Goal: Information Seeking & Learning: Stay updated

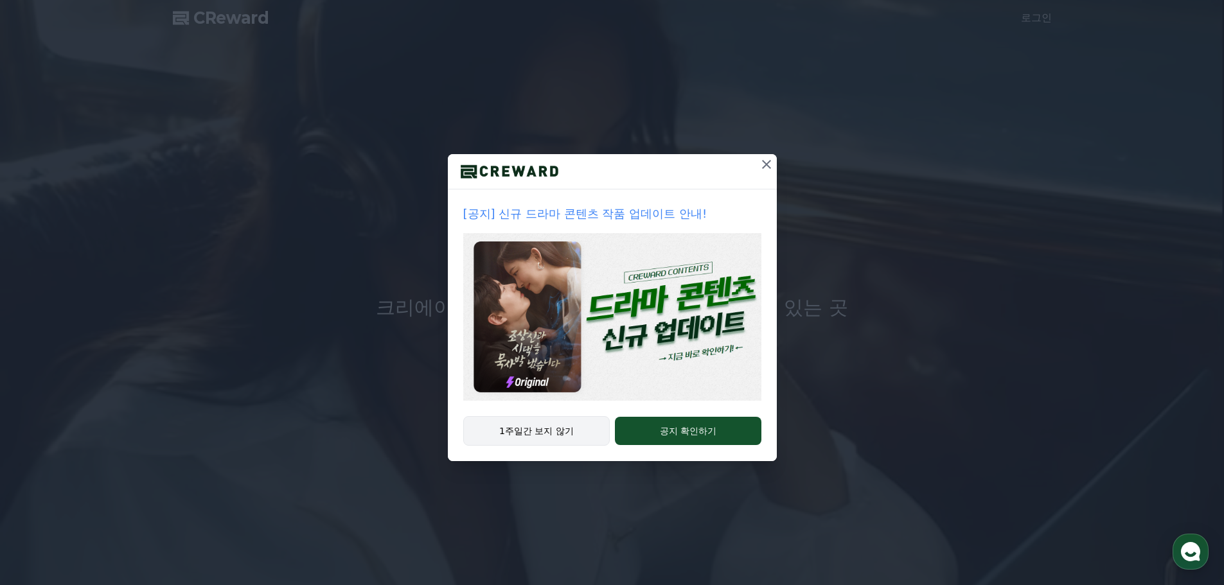
click at [565, 437] on button "1주일간 보지 않기" at bounding box center [536, 431] width 147 height 30
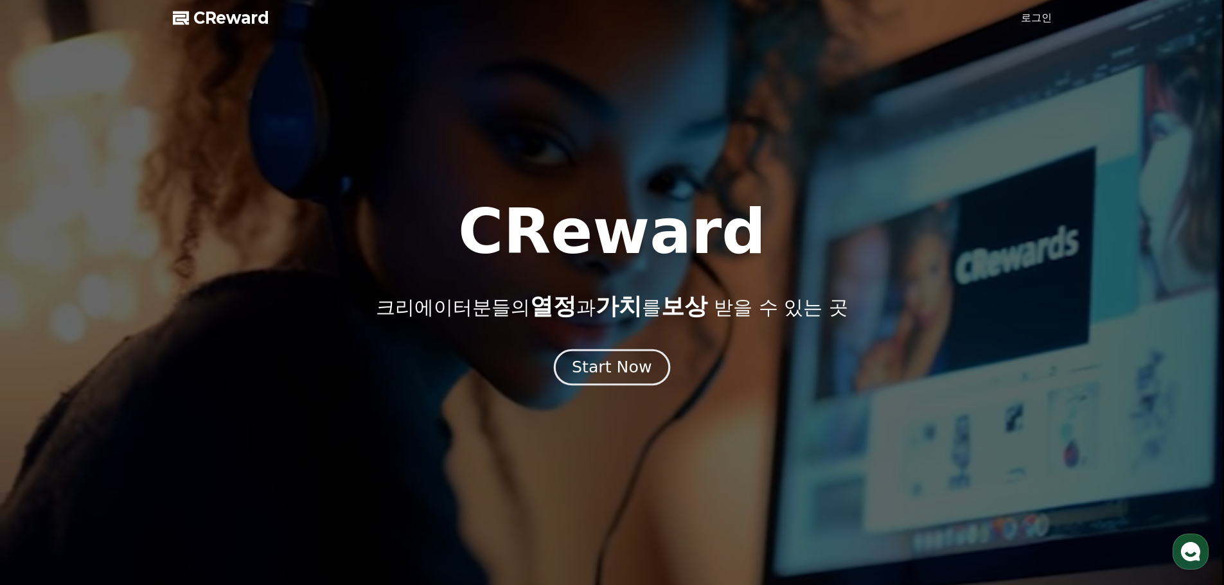
click at [598, 355] on button "Start Now" at bounding box center [612, 367] width 116 height 37
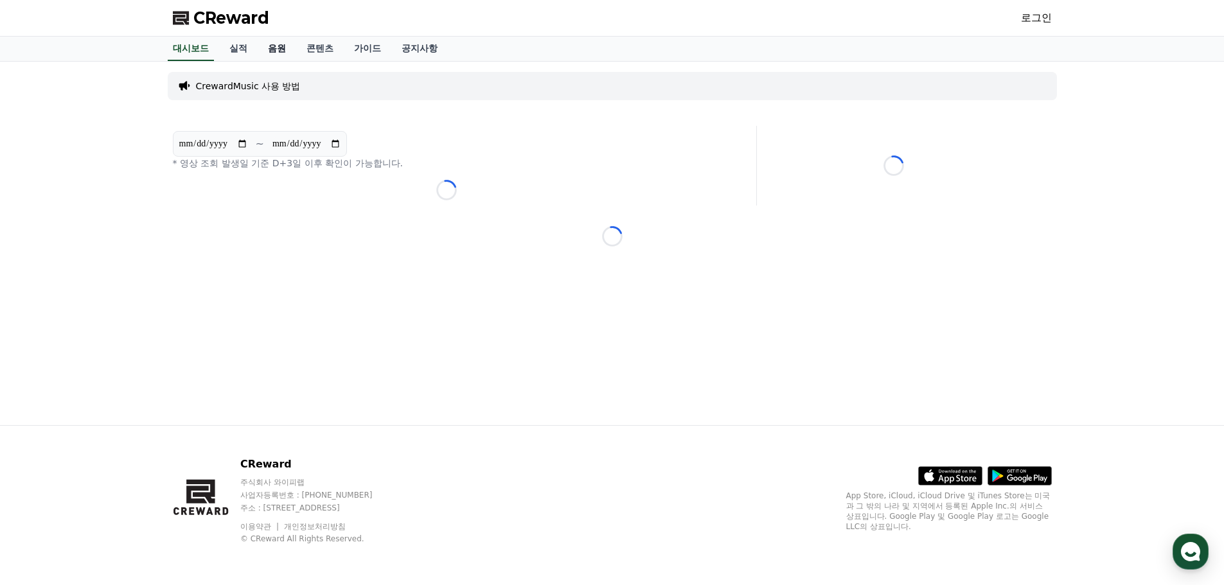
click at [292, 50] on link "음원" at bounding box center [277, 49] width 39 height 24
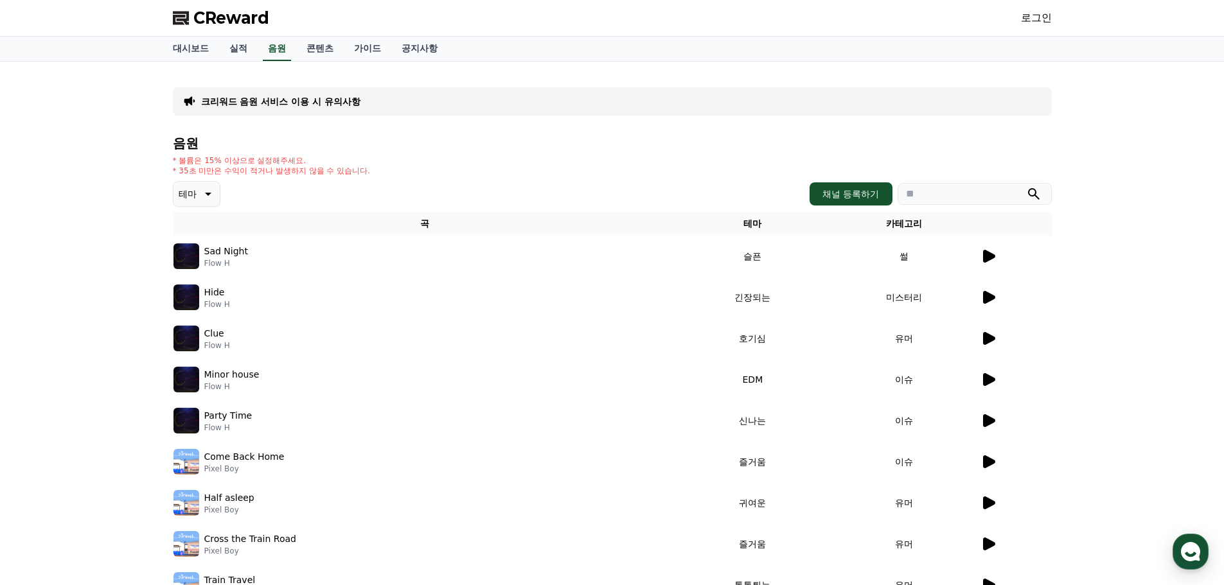
click at [996, 258] on div at bounding box center [1015, 256] width 71 height 15
click at [988, 266] on td at bounding box center [1016, 256] width 72 height 41
click at [986, 258] on icon at bounding box center [989, 256] width 12 height 13
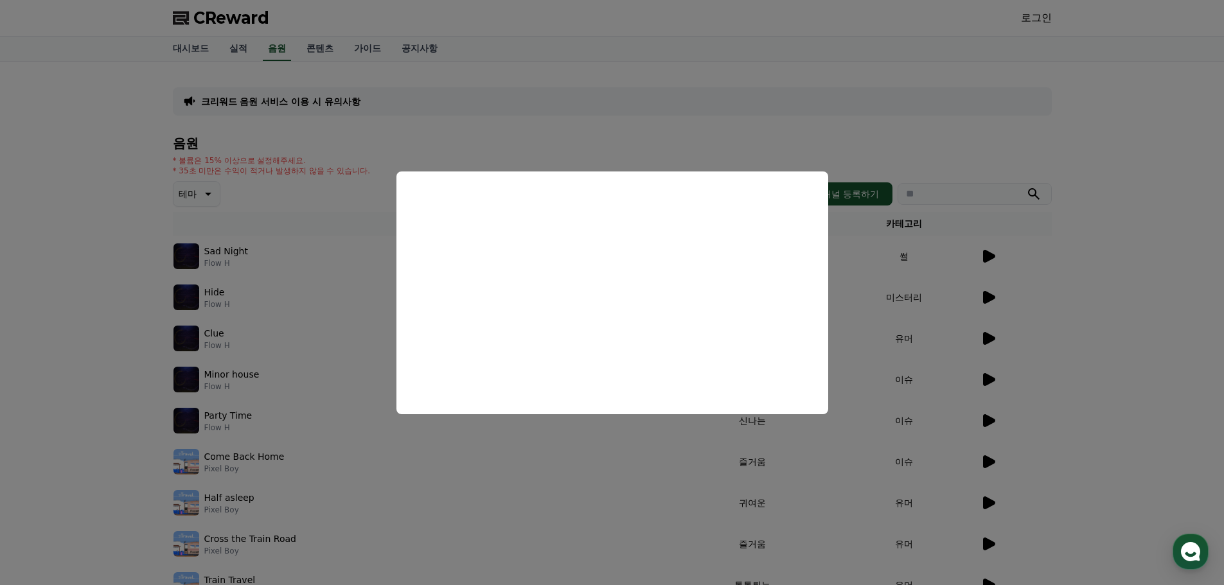
click at [68, 376] on button "close modal" at bounding box center [612, 292] width 1224 height 585
click at [68, 376] on div "크리워드 음원 서비스 이용 시 유의사항 음원 * 볼륨은 15% 이상으로 설정해주세요. * 35초 미만은 수익이 적거나 발생하지 않을 수 있습니…" at bounding box center [612, 372] width 1224 height 621
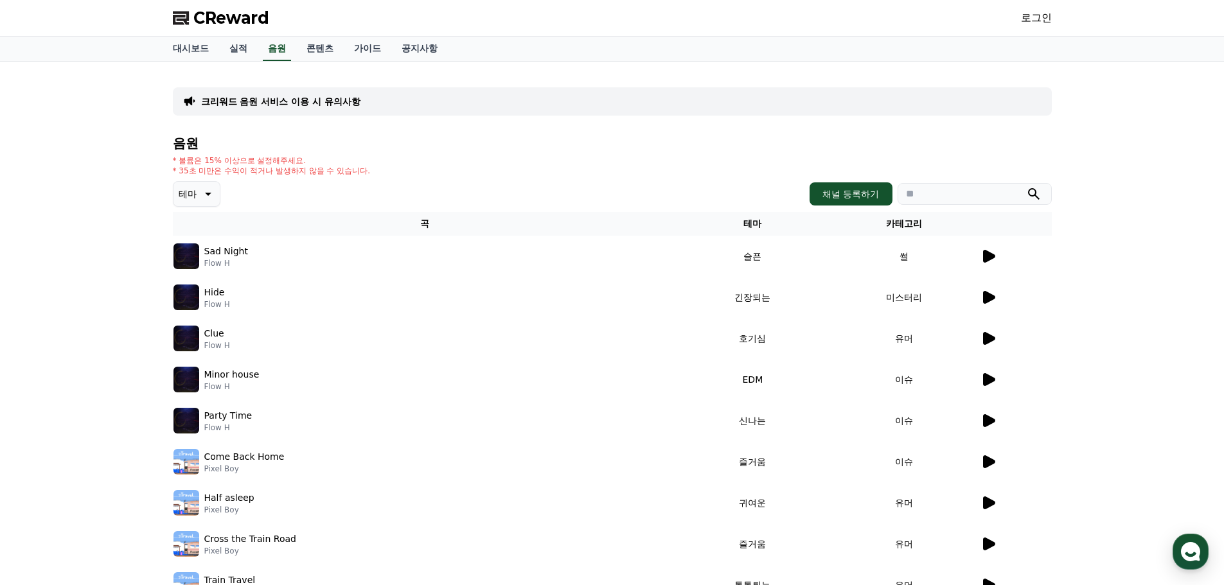
click at [202, 195] on icon at bounding box center [206, 193] width 15 height 15
click at [440, 154] on div "음원 * 볼륨은 15% 이상으로 설정해주세요. * 35초 미만은 수익이 적거나 발생하지 않을 수 있습니다. 테마 테마 전체 환상적인 호기심 어…" at bounding box center [612, 404] width 879 height 536
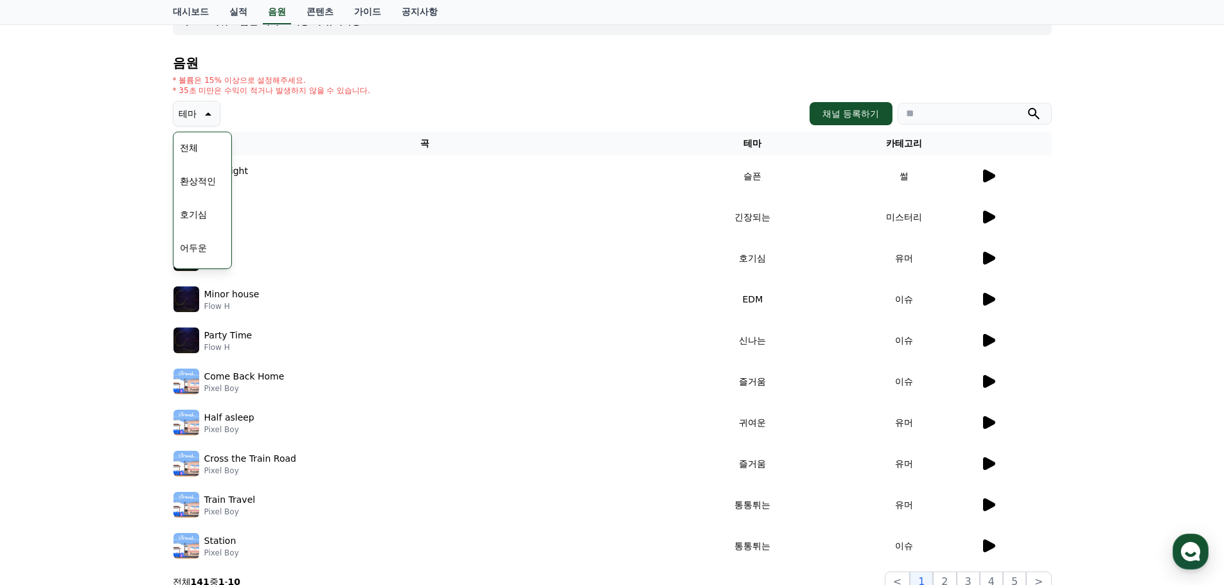
scroll to position [258, 0]
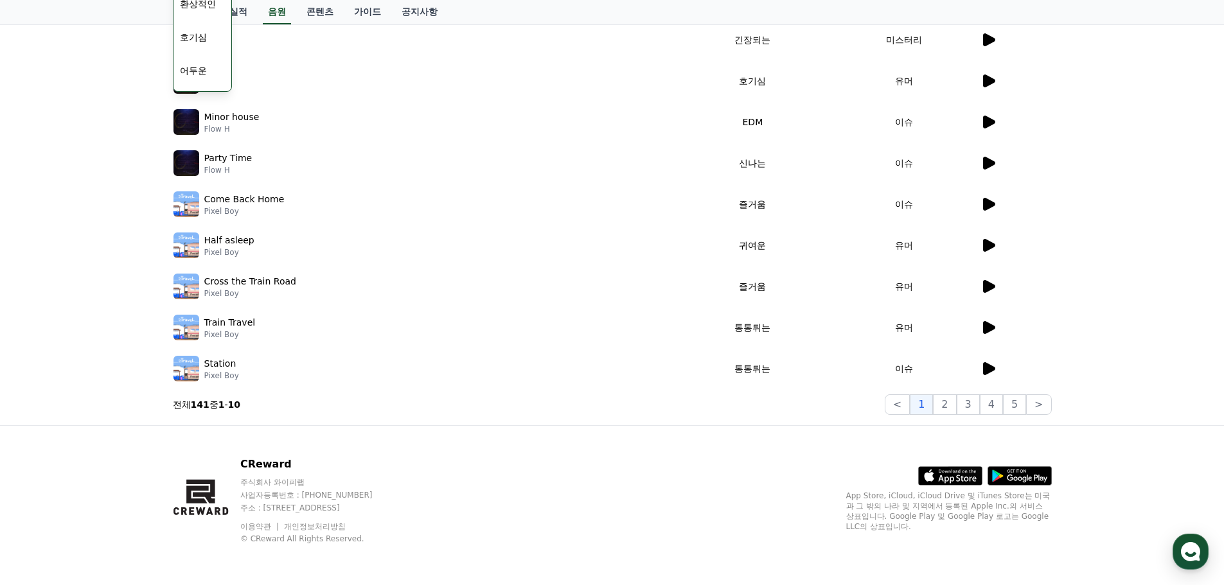
click at [130, 319] on div "크리워드 음원 서비스 이용 시 유의사항 음원 * 볼륨은 15% 이상으로 설정해주세요. * 35초 미만은 수익이 적거나 발생하지 않을 수 있습니…" at bounding box center [612, 114] width 1224 height 621
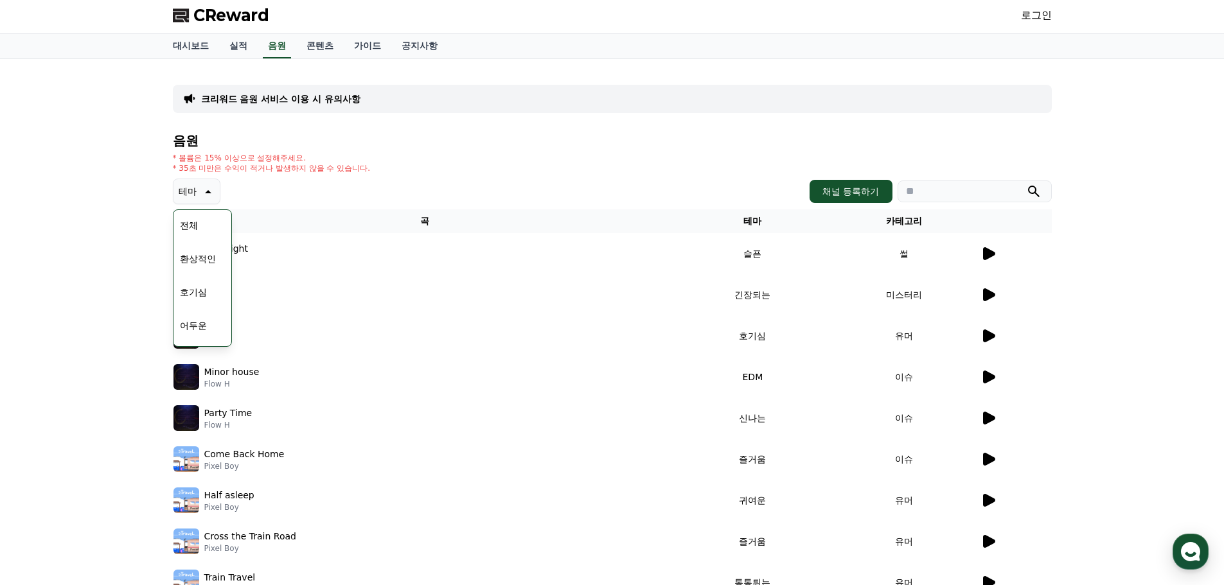
scroll to position [0, 0]
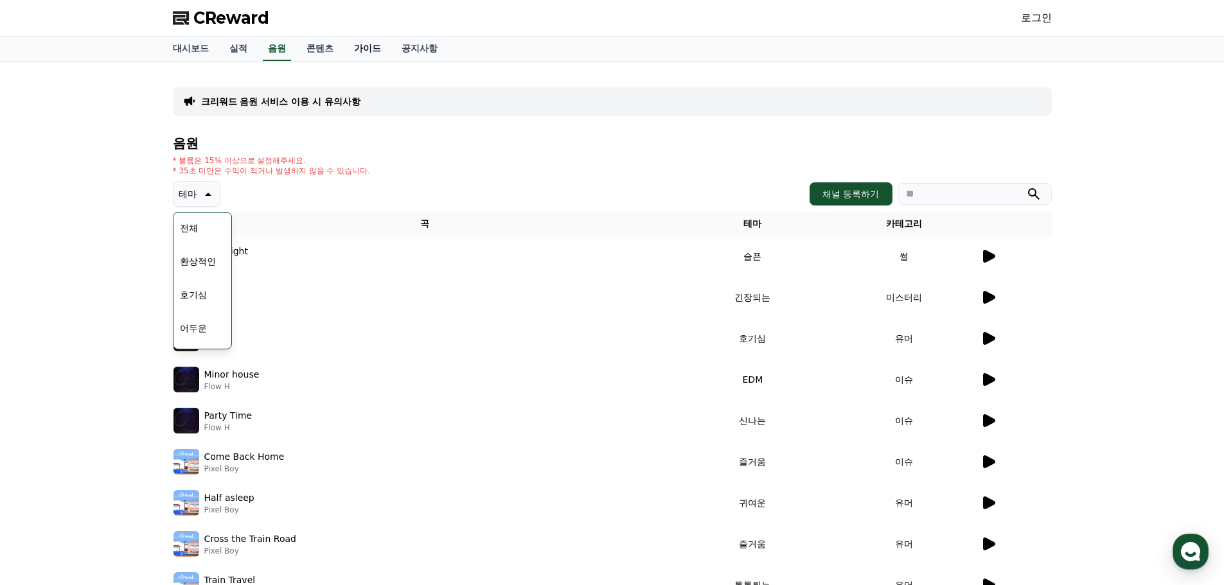
click at [363, 55] on link "가이드" at bounding box center [368, 49] width 48 height 24
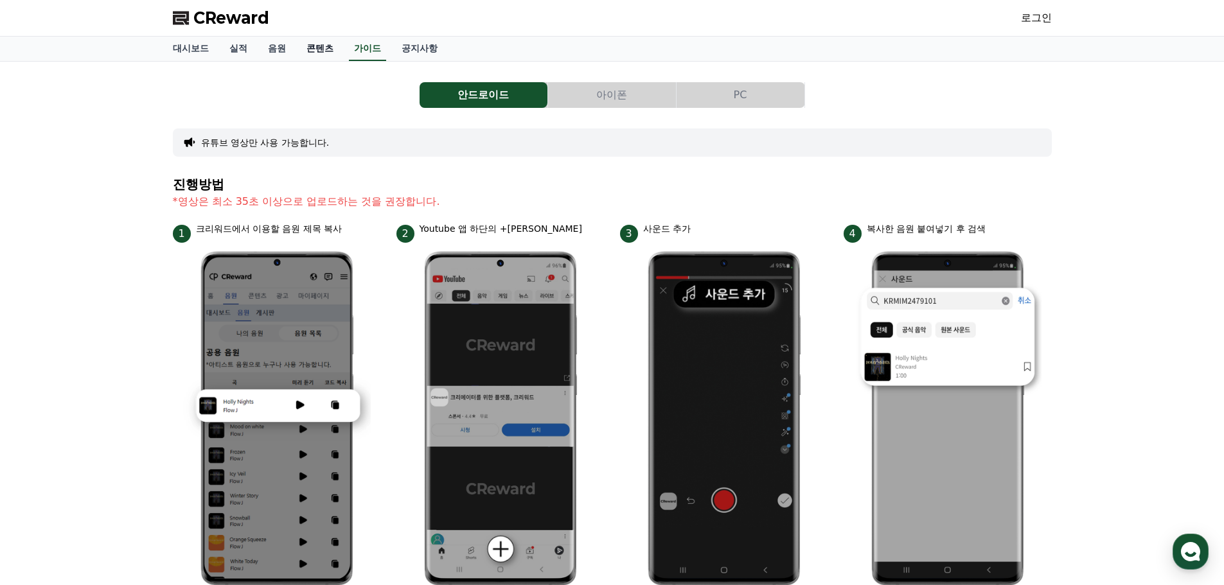
click at [319, 52] on link "콘텐츠" at bounding box center [320, 49] width 48 height 24
click at [264, 55] on link "음원" at bounding box center [277, 49] width 39 height 24
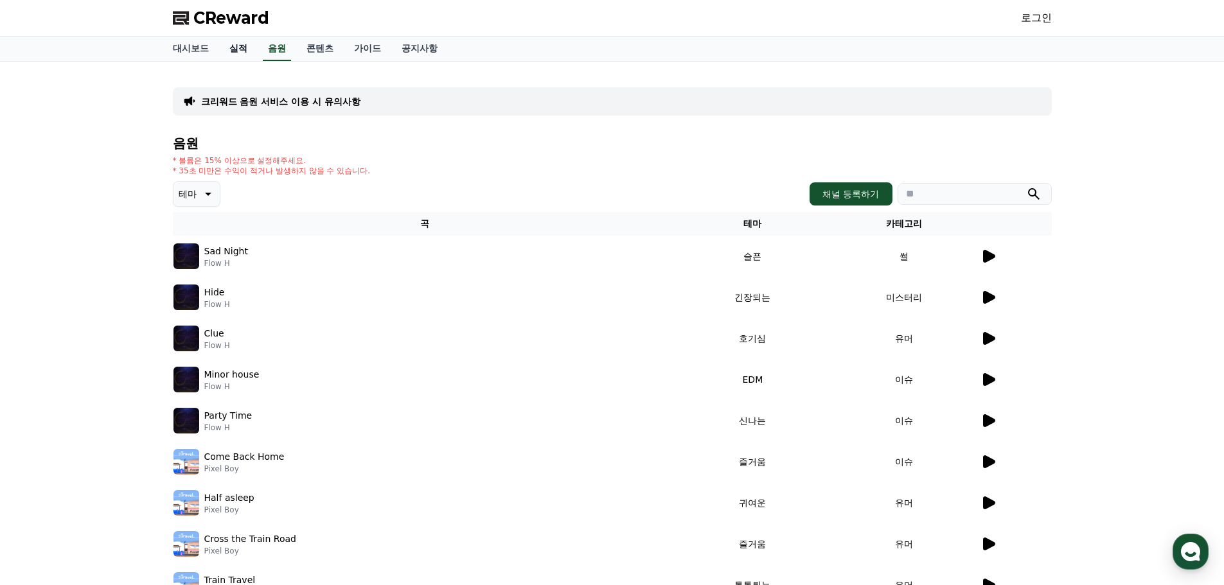
click at [244, 53] on link "실적" at bounding box center [238, 49] width 39 height 24
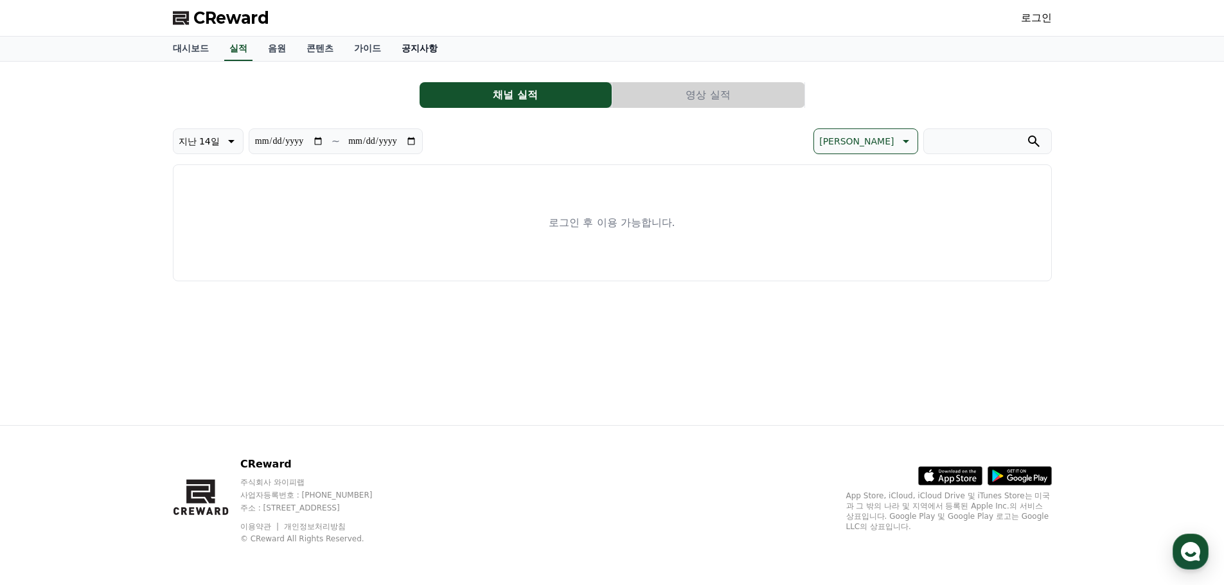
click at [392, 41] on link "공지사항" at bounding box center [419, 49] width 57 height 24
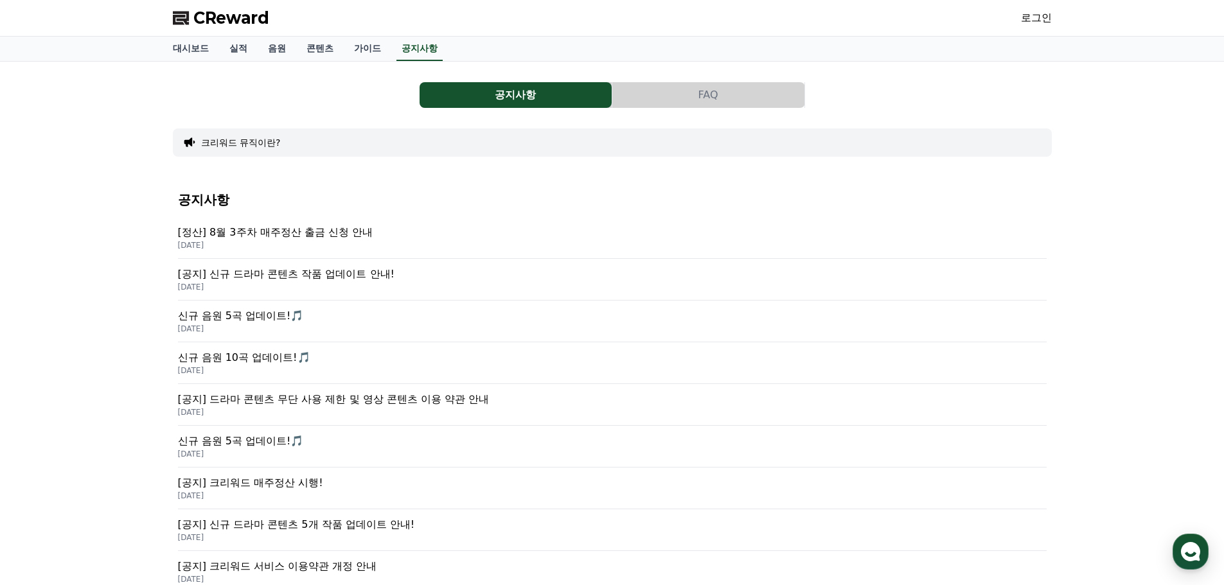
click at [287, 229] on p "[정산] 8월 3주차 매주정산 출금 신청 안내" at bounding box center [612, 232] width 868 height 15
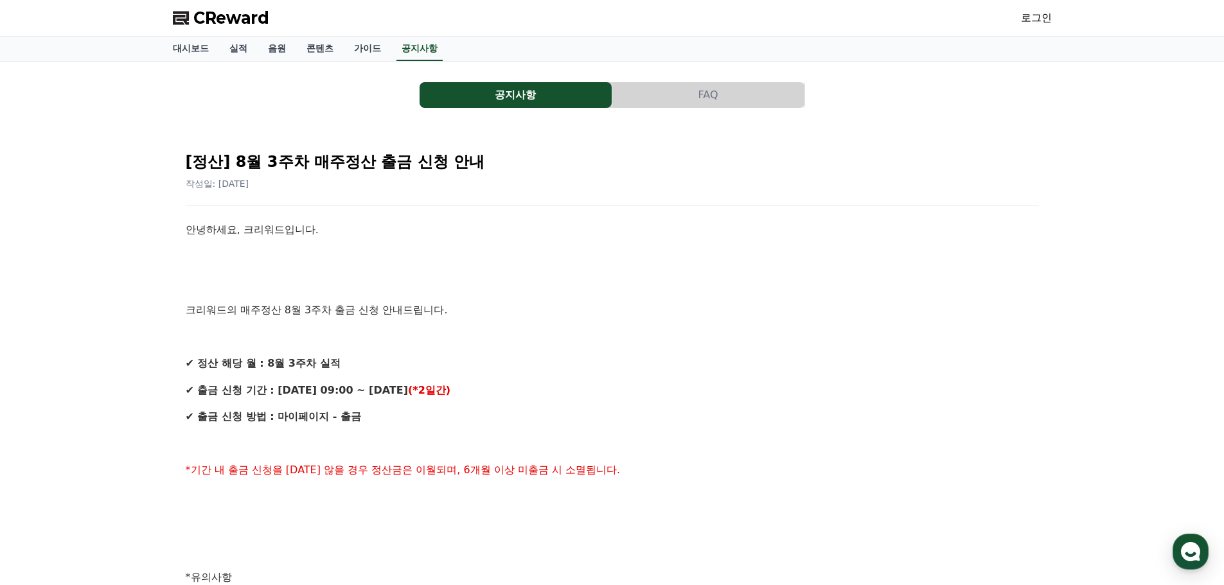
drag, startPoint x: 191, startPoint y: 310, endPoint x: 485, endPoint y: 401, distance: 307.8
click at [477, 400] on div "안녕하세요, 크리워드입니다. 크리워드의 매주정산 8월 3주차 출금 신청 안내드립니다. ✔ 정산 해당 월 : 8월 3주차 실적 ✔ 출금 신청 기…" at bounding box center [612, 591] width 853 height 738
click at [428, 407] on div "안녕하세요, 크리워드입니다. 크리워드의 매주정산 8월 3주차 출금 신청 안내드립니다. ✔ 정산 해당 월 : 8월 3주차 실적 ✔ 출금 신청 기…" at bounding box center [612, 591] width 853 height 738
click at [436, 405] on div "안녕하세요, 크리워드입니다. 크리워드의 매주정산 8월 3주차 출금 신청 안내드립니다. ✔ 정산 해당 월 : 8월 3주차 실적 ✔ 출금 신청 기…" at bounding box center [612, 591] width 853 height 738
drag, startPoint x: 392, startPoint y: 389, endPoint x: 136, endPoint y: 268, distance: 283.6
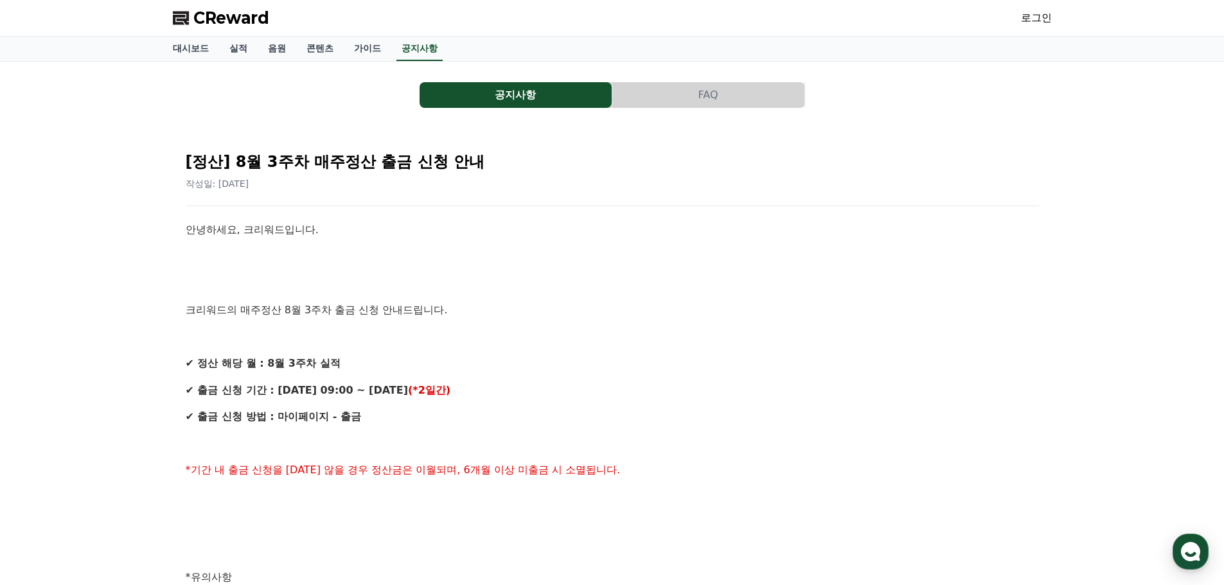
click at [136, 268] on div "공지사항 FAQ [정산] 8월 3주차 매주정산 출금 신청 안내 작성일: [DATE] 안녕하세요, 크리워드입니다. 크리워드의 매주정산 8월 3주…" at bounding box center [612, 542] width 1224 height 960
click at [138, 271] on div "공지사항 FAQ [정산] 8월 3주차 매주정산 출금 신청 안내 작성일: [DATE] 안녕하세요, 크리워드입니다. 크리워드의 매주정산 8월 3주…" at bounding box center [612, 542] width 1224 height 960
drag, startPoint x: 234, startPoint y: 243, endPoint x: 464, endPoint y: 398, distance: 277.7
click at [450, 389] on div "공지사항 FAQ [정산] 8월 3주차 매주정산 출금 신청 안내 작성일: [DATE] 안녕하세요, 크리워드입니다. 크리워드의 매주정산 8월 3주…" at bounding box center [612, 542] width 899 height 960
click at [464, 398] on p "✔ 출금 신청 기간 : [DATE] 09:00 ~ [DATE] (*2일간)" at bounding box center [612, 390] width 853 height 17
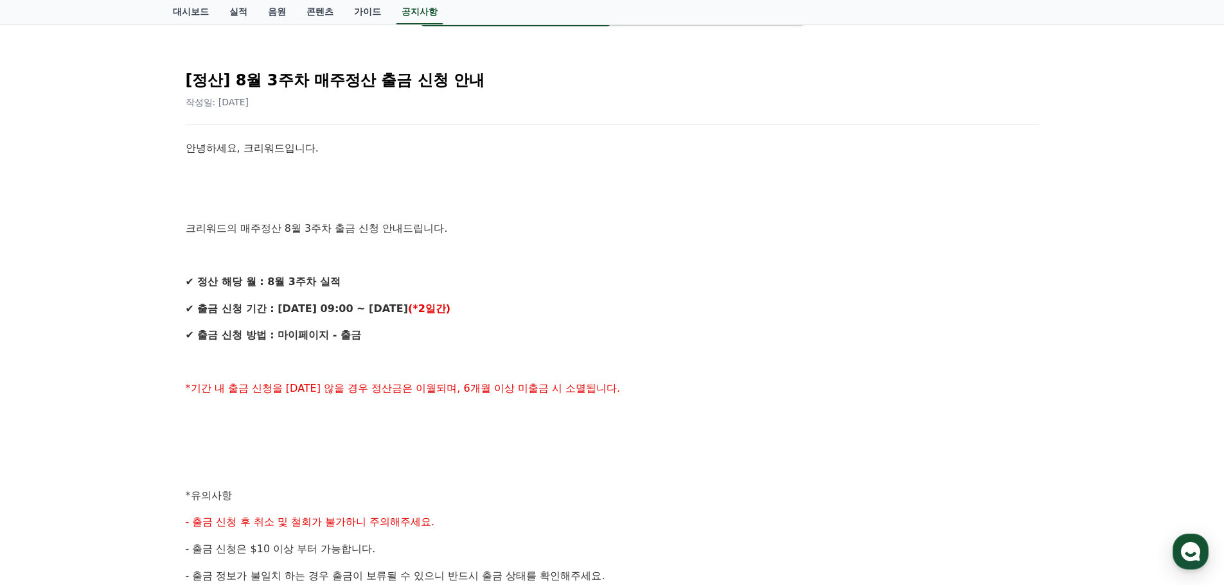
scroll to position [128, 0]
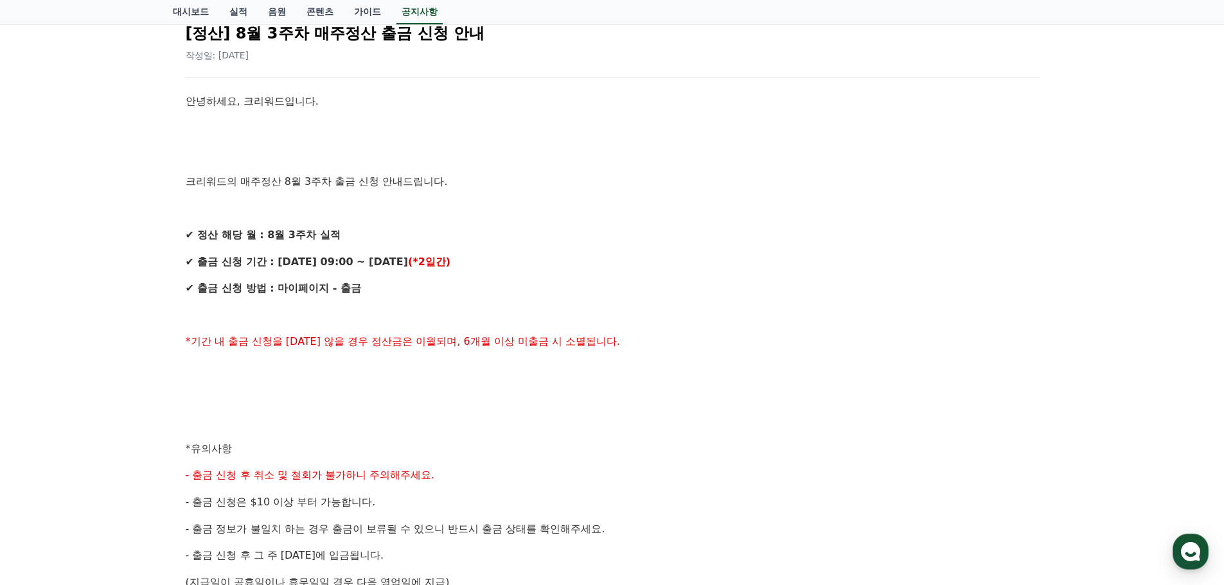
drag, startPoint x: 263, startPoint y: 341, endPoint x: 741, endPoint y: 344, distance: 477.9
click at [435, 341] on div "공지사항 FAQ [정산] 8월 3주차 매주정산 출금 신청 안내 작성일: [DATE] 안녕하세요, 크리워드입니다. 크리워드의 매주정산 8월 3주…" at bounding box center [612, 412] width 889 height 949
click at [741, 344] on p "*기간 내 출금 신청을 [DATE] 않을 경우 정산금은 이월되며, 6개월 이상 미출금 시 소멸됩니다." at bounding box center [612, 341] width 853 height 17
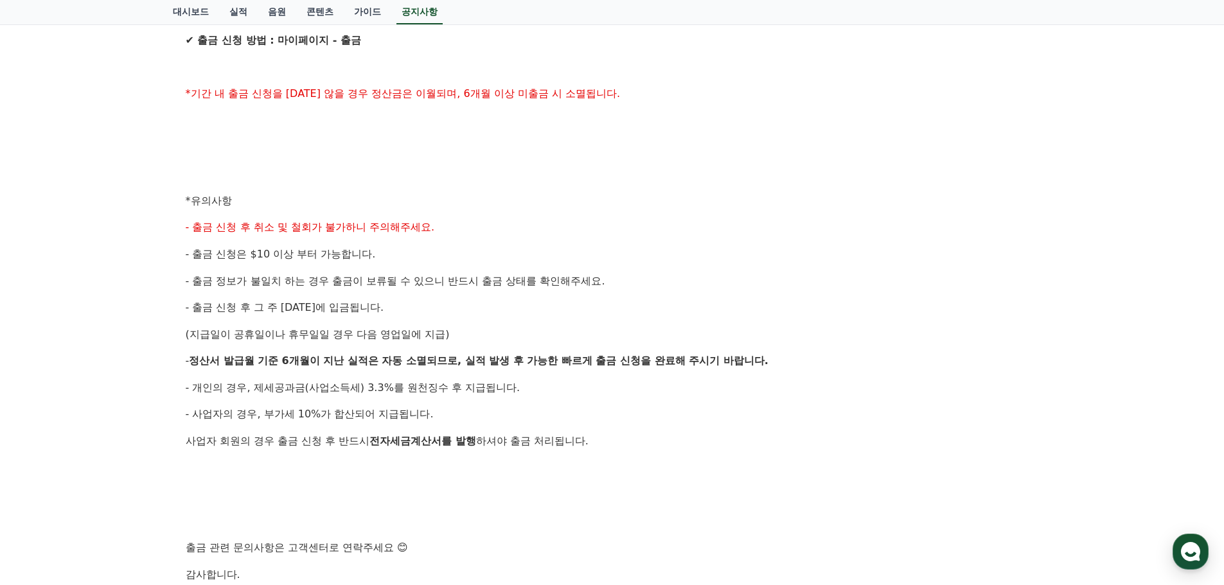
scroll to position [385, 0]
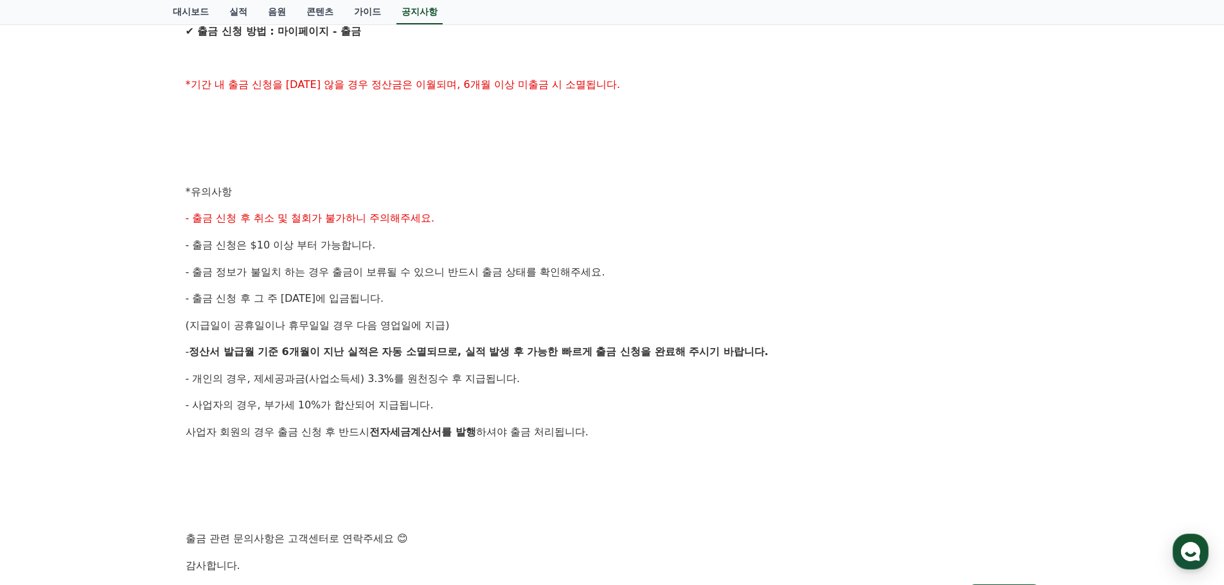
drag, startPoint x: 409, startPoint y: 369, endPoint x: 520, endPoint y: 428, distance: 125.9
click at [511, 425] on div "안녕하세요, 크리워드입니다. 크리워드의 매주정산 8월 3주차 출금 신청 안내드립니다. ✔ 정산 해당 월 : 8월 3주차 실적 ✔ 출금 신청 기…" at bounding box center [612, 205] width 853 height 738
click at [552, 440] on p "사업자 회원의 경우 출금 신청 후 반드시 전자세금계산서를 발행 하셔야 출금 처리됩니다." at bounding box center [612, 432] width 853 height 17
drag, startPoint x: 668, startPoint y: 438, endPoint x: 380, endPoint y: 206, distance: 369.6
click at [381, 207] on div "안녕하세요, 크리워드입니다. 크리워드의 매주정산 8월 3주차 출금 신청 안내드립니다. ✔ 정산 해당 월 : 8월 3주차 실적 ✔ 출금 신청 기…" at bounding box center [612, 205] width 853 height 738
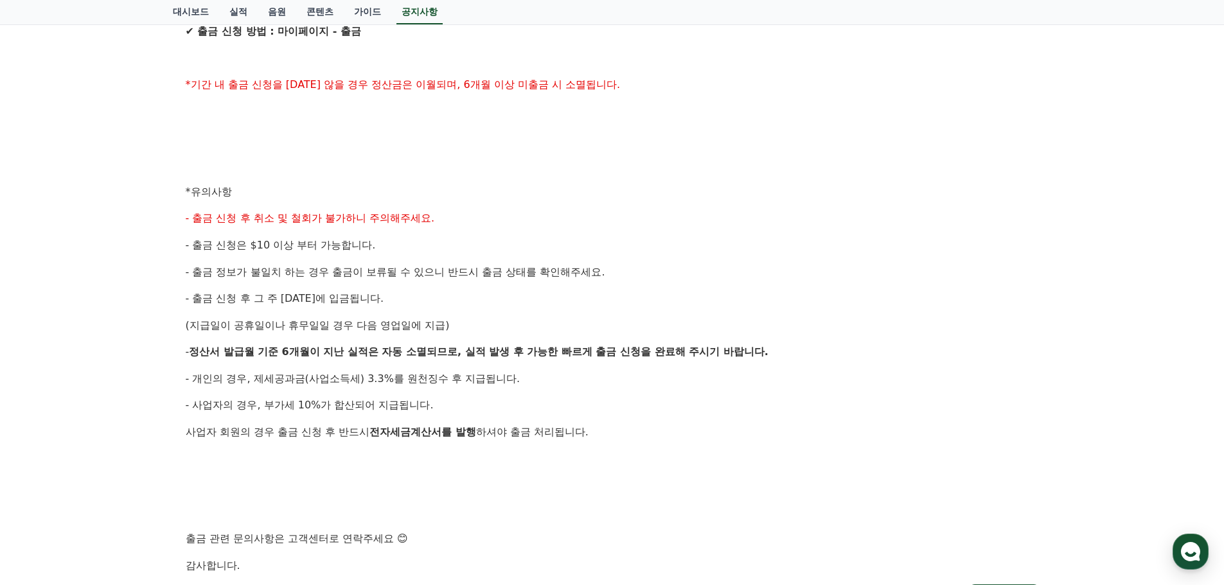
click at [380, 206] on div "안녕하세요, 크리워드입니다. 크리워드의 매주정산 8월 3주차 출금 신청 안내드립니다. ✔ 정산 해당 월 : 8월 3주차 실적 ✔ 출금 신청 기…" at bounding box center [612, 205] width 853 height 738
drag, startPoint x: 290, startPoint y: 176, endPoint x: 599, endPoint y: 438, distance: 404.7
click at [593, 436] on div "안녕하세요, 크리워드입니다. 크리워드의 매주정산 8월 3주차 출금 신청 안내드립니다. ✔ 정산 해당 월 : 8월 3주차 실적 ✔ 출금 신청 기…" at bounding box center [612, 205] width 853 height 738
click at [607, 441] on div "안녕하세요, 크리워드입니다. 크리워드의 매주정산 8월 3주차 출금 신청 안내드립니다. ✔ 정산 해당 월 : 8월 3주차 실적 ✔ 출금 신청 기…" at bounding box center [612, 205] width 853 height 738
drag, startPoint x: 680, startPoint y: 441, endPoint x: 446, endPoint y: 213, distance: 326.6
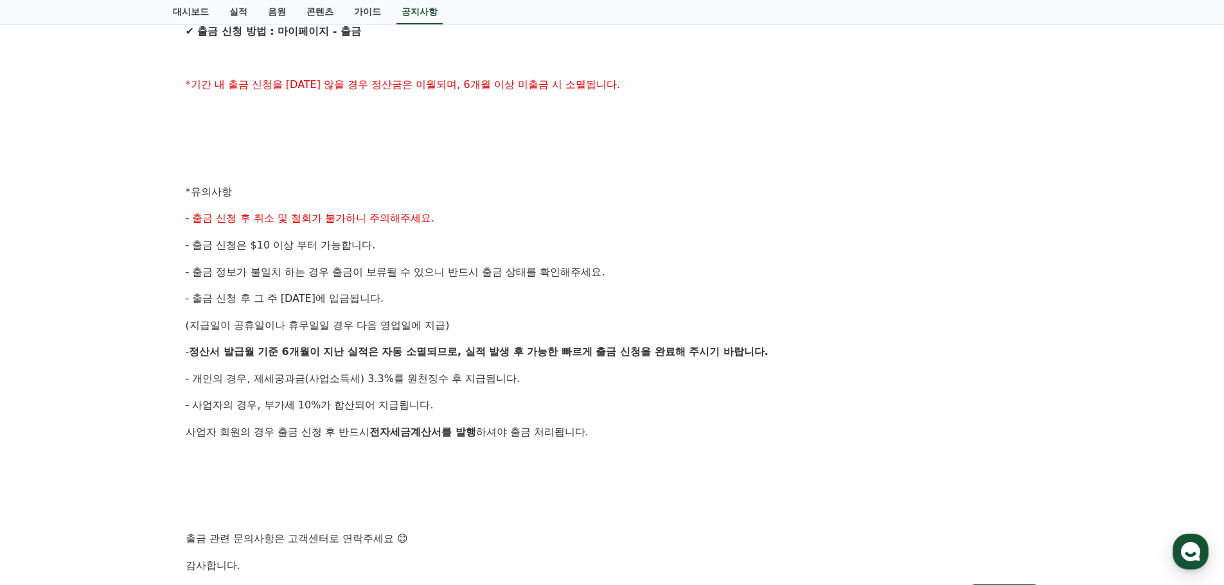
click at [446, 213] on div "안녕하세요, 크리워드입니다. 크리워드의 매주정산 8월 3주차 출금 신청 안내드립니다. ✔ 정산 해당 월 : 8월 3주차 실적 ✔ 출금 신청 기…" at bounding box center [612, 205] width 853 height 738
click at [446, 213] on p "- 출금 신청 후 취소 및 철회가 불가하니 주의해주세요." at bounding box center [612, 218] width 853 height 17
drag, startPoint x: 441, startPoint y: 197, endPoint x: 628, endPoint y: 440, distance: 306.4
click at [627, 437] on div "안녕하세요, 크리워드입니다. 크리워드의 매주정산 8월 3주차 출금 신청 안내드립니다. ✔ 정산 해당 월 : 8월 3주차 실적 ✔ 출금 신청 기…" at bounding box center [612, 205] width 853 height 738
click at [628, 441] on div "안녕하세요, 크리워드입니다. 크리워드의 매주정산 8월 3주차 출금 신청 안내드립니다. ✔ 정산 해당 월 : 8월 3주차 실적 ✔ 출금 신청 기…" at bounding box center [612, 205] width 853 height 738
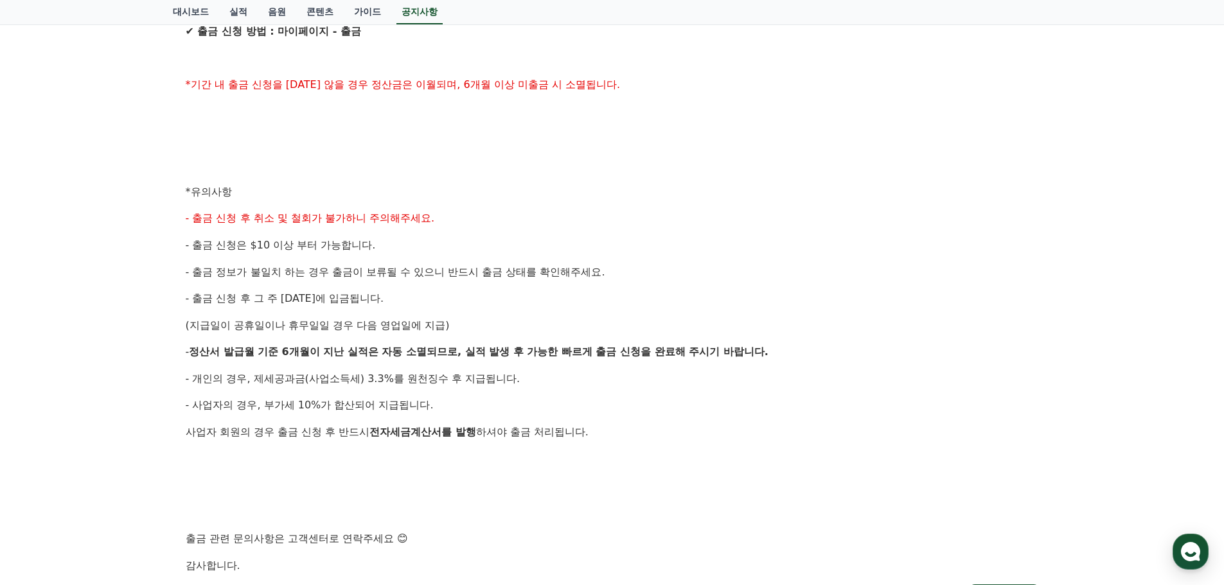
drag, startPoint x: 667, startPoint y: 451, endPoint x: 513, endPoint y: 184, distance: 307.9
click at [523, 201] on div "안녕하세요, 크리워드입니다. 크리워드의 매주정산 8월 3주차 출금 신청 안내드립니다. ✔ 정산 해당 월 : 8월 3주차 실적 ✔ 출금 신청 기…" at bounding box center [612, 205] width 853 height 738
click at [513, 184] on p "*유의사항" at bounding box center [612, 192] width 853 height 17
drag, startPoint x: 477, startPoint y: 160, endPoint x: 656, endPoint y: 434, distance: 328.0
click at [656, 434] on div "안녕하세요, 크리워드입니다. 크리워드의 매주정산 8월 3주차 출금 신청 안내드립니다. ✔ 정산 해당 월 : 8월 3주차 실적 ✔ 출금 신청 기…" at bounding box center [612, 205] width 853 height 738
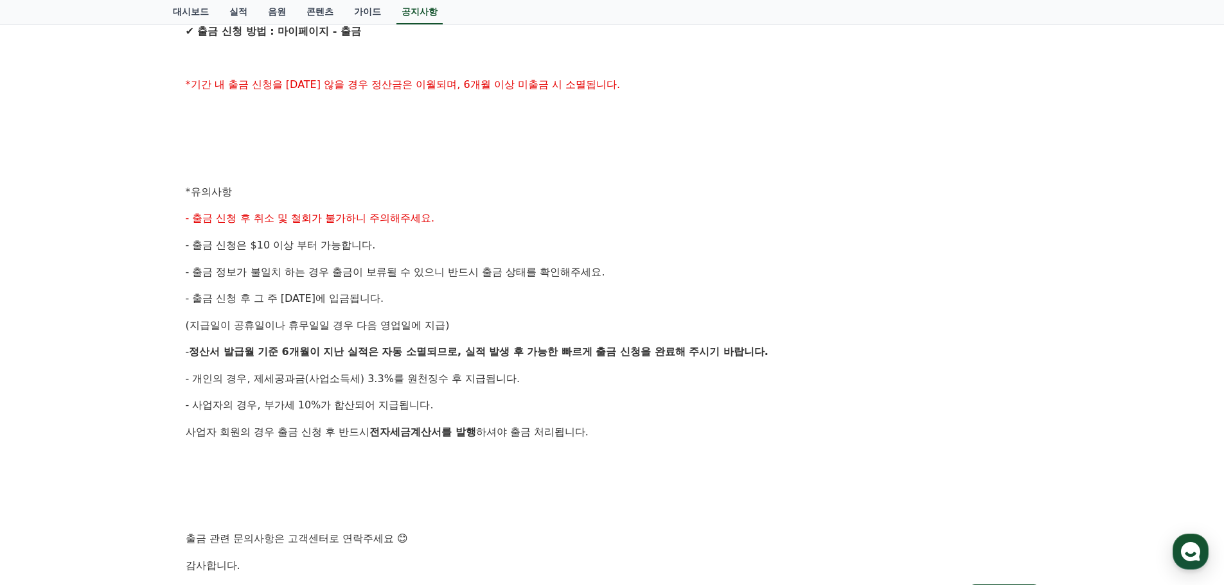
click at [656, 435] on p "사업자 회원의 경우 출금 신청 후 반드시 전자세금계산서를 발행 하셔야 출금 처리됩니다." at bounding box center [612, 432] width 853 height 17
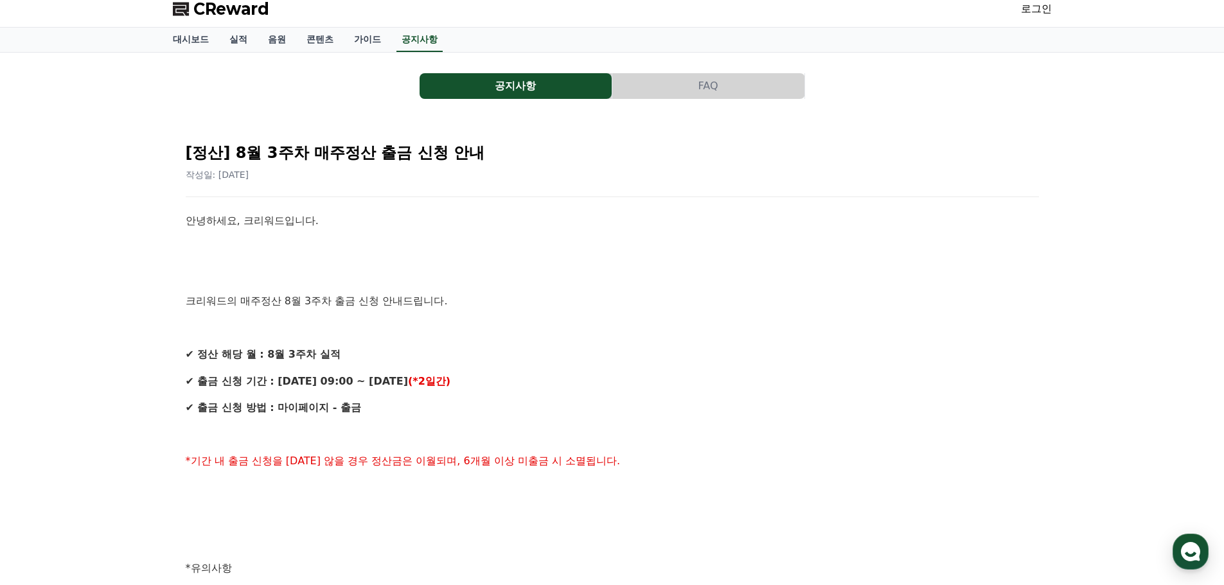
scroll to position [0, 0]
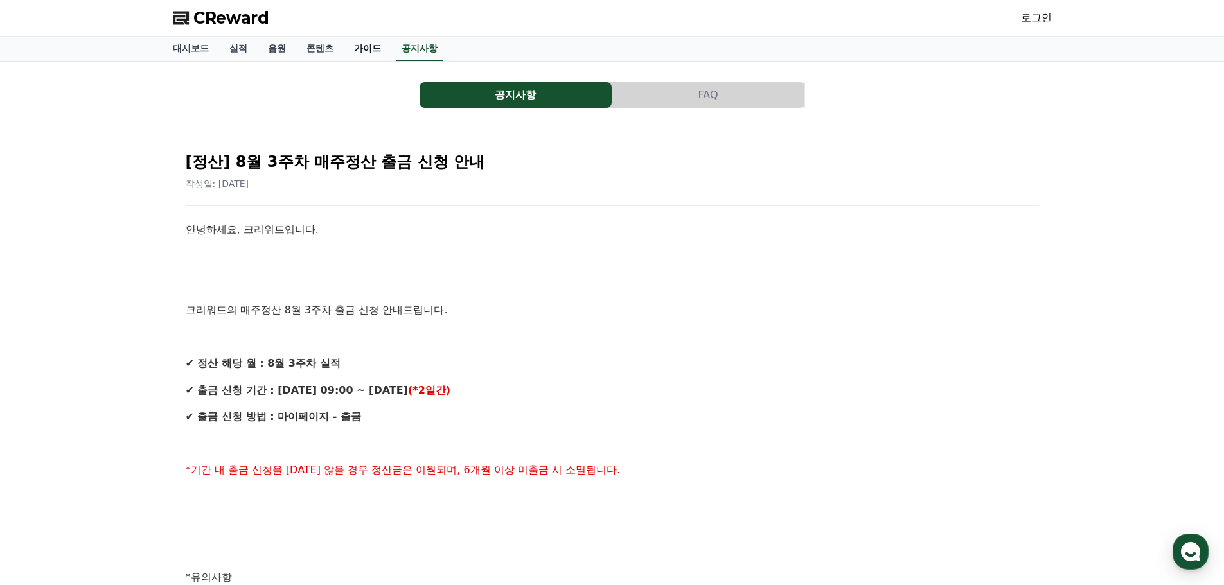
click at [369, 52] on link "가이드" at bounding box center [368, 49] width 48 height 24
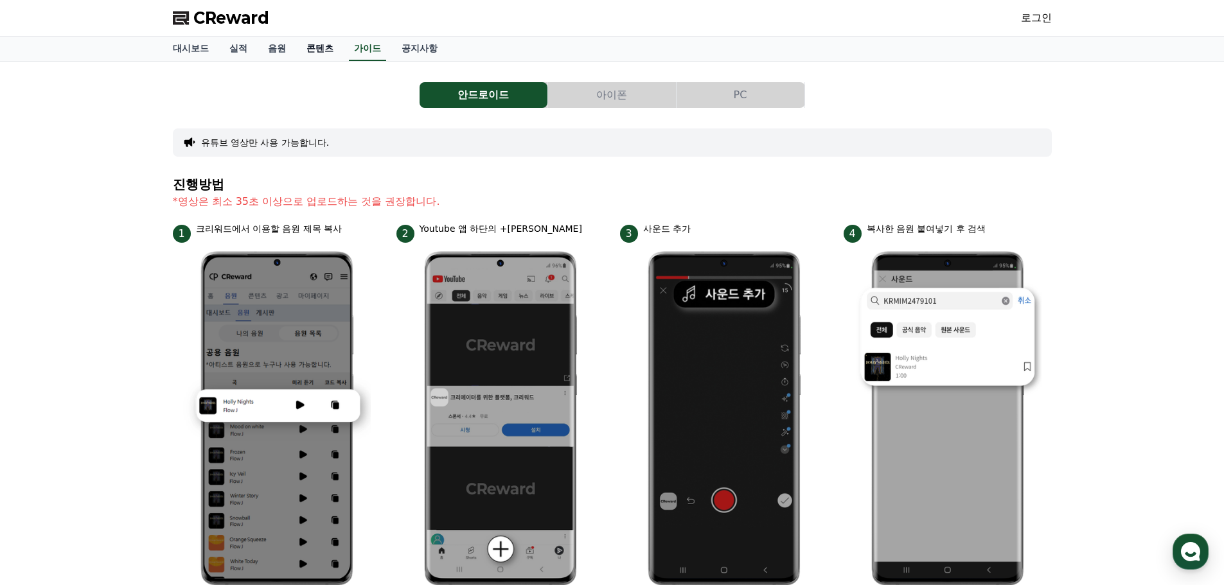
click at [324, 57] on link "콘텐츠" at bounding box center [320, 49] width 48 height 24
click at [275, 52] on link "음원" at bounding box center [277, 49] width 39 height 24
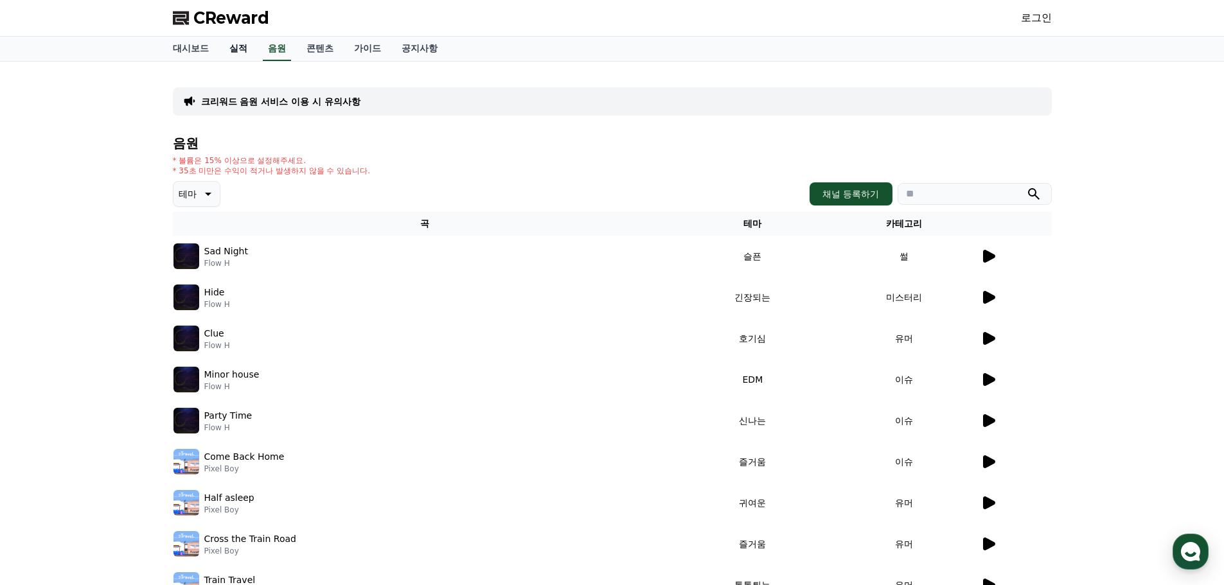
click at [222, 42] on link "실적" at bounding box center [238, 49] width 39 height 24
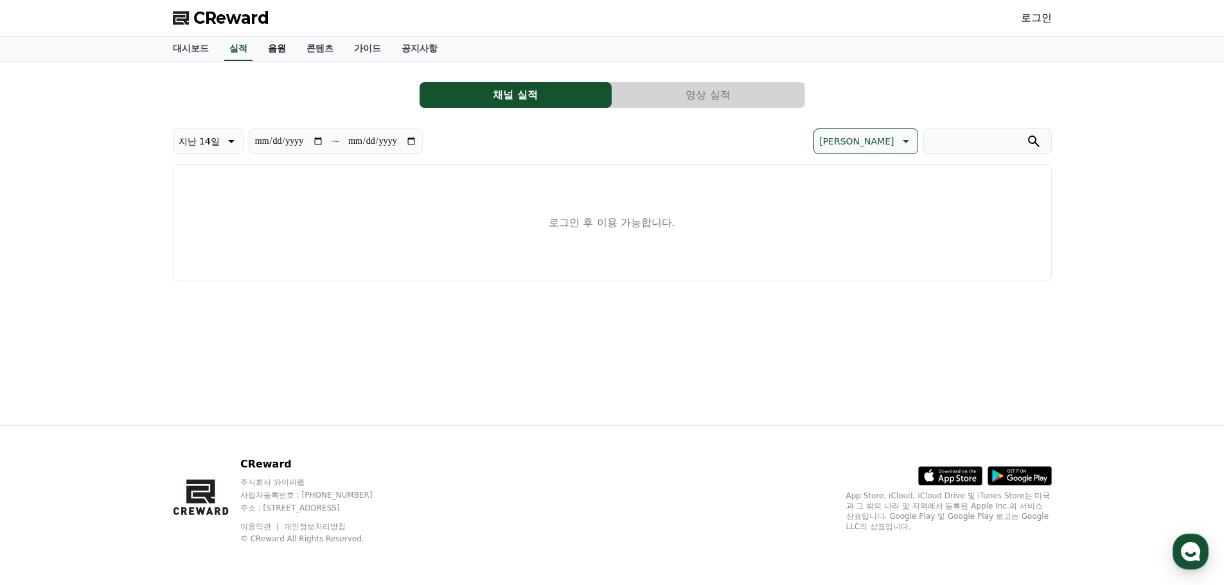
click at [292, 44] on link "음원" at bounding box center [277, 49] width 39 height 24
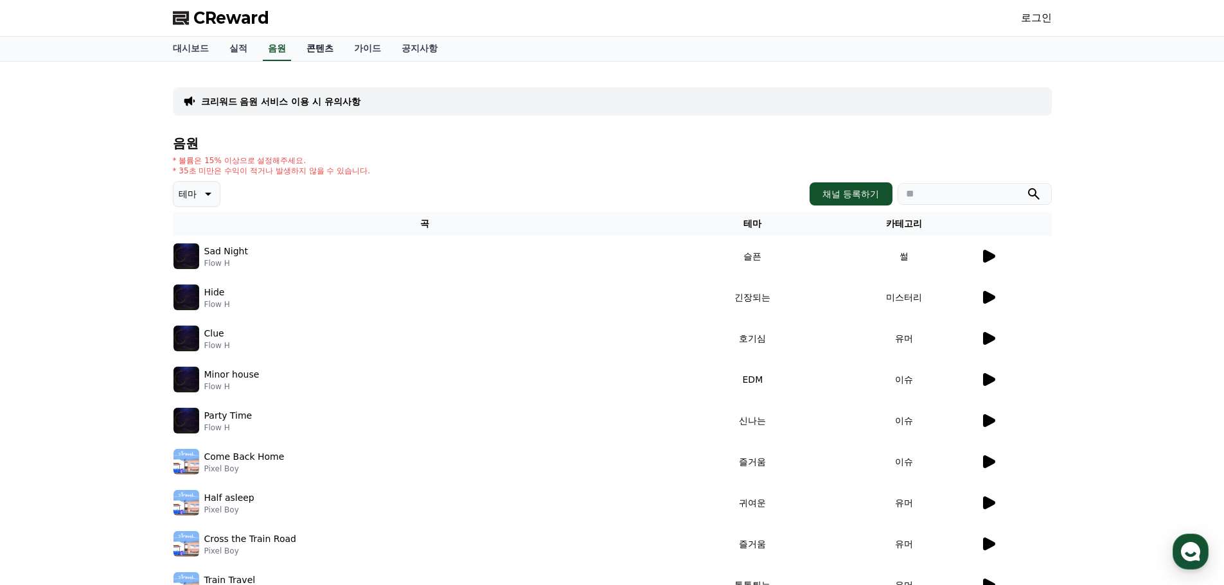
click at [306, 46] on link "콘텐츠" at bounding box center [320, 49] width 48 height 24
click at [272, 46] on link "음원" at bounding box center [277, 49] width 39 height 24
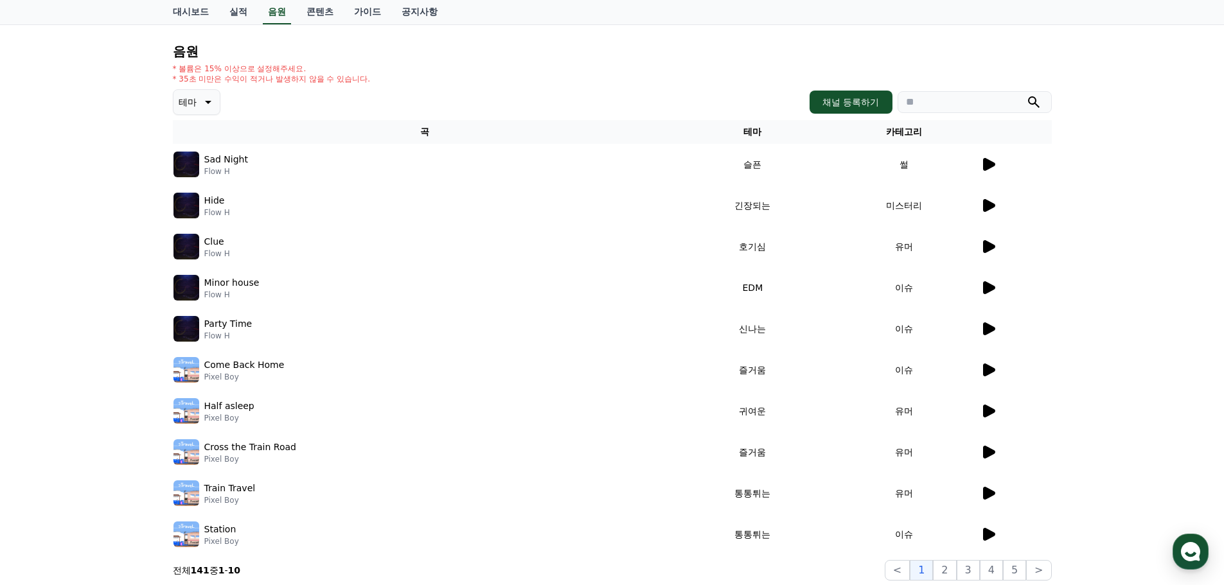
scroll to position [258, 0]
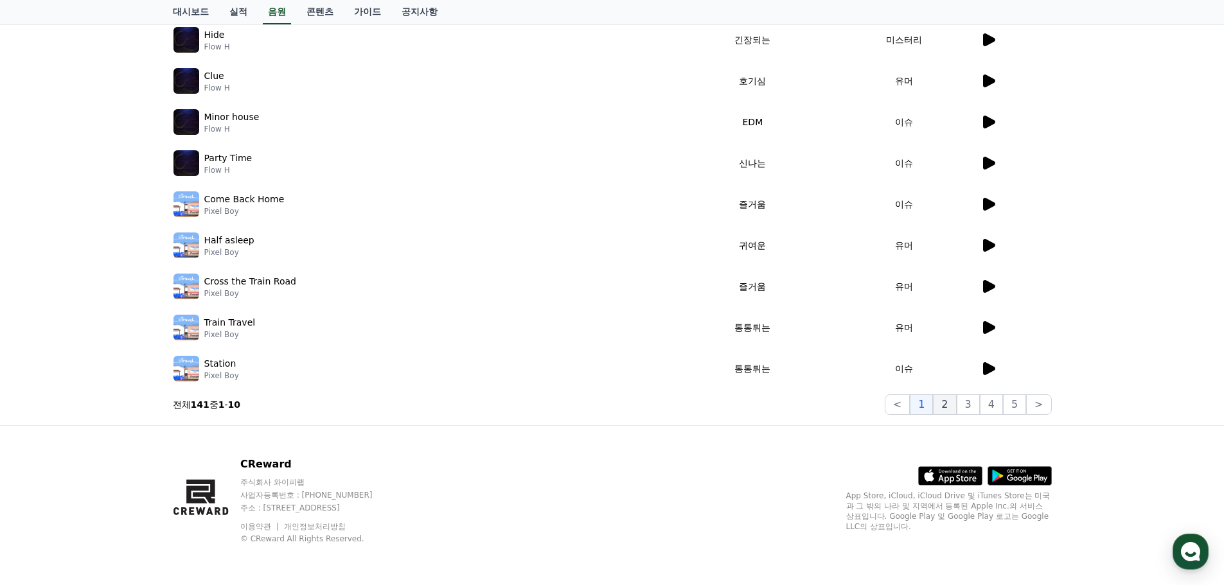
click at [956, 400] on button "2" at bounding box center [967, 404] width 23 height 21
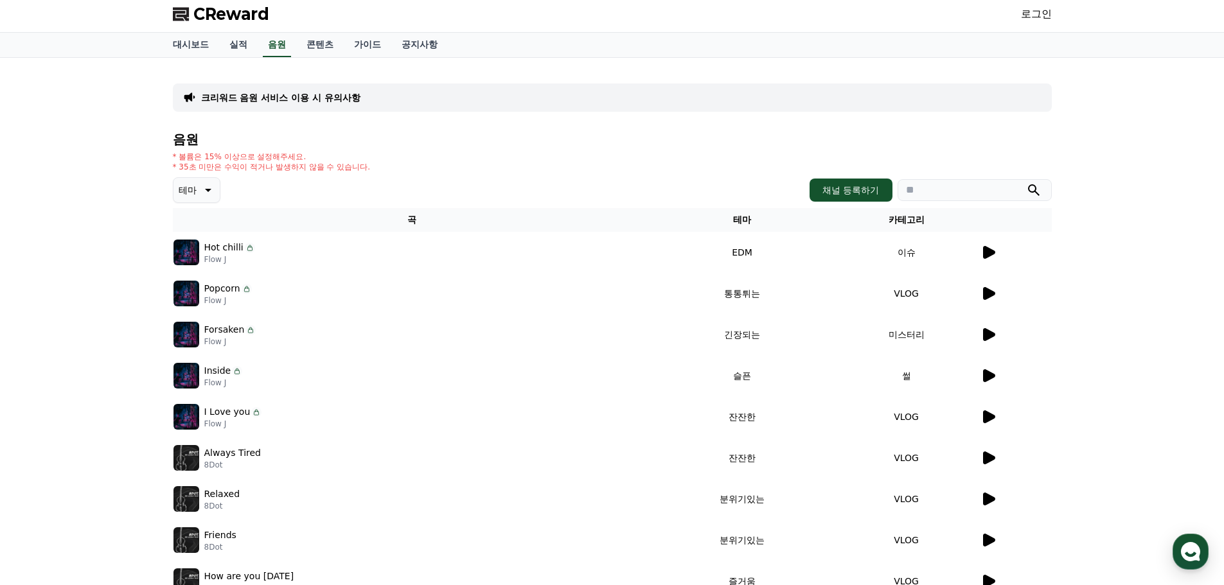
scroll to position [1, 0]
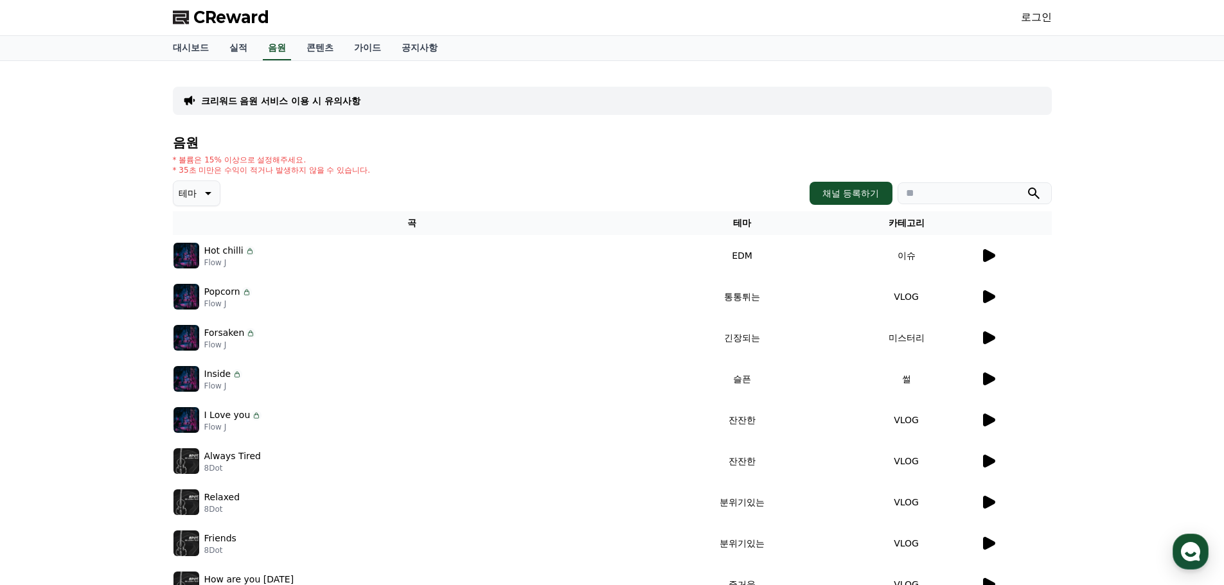
click at [994, 257] on icon at bounding box center [989, 255] width 12 height 13
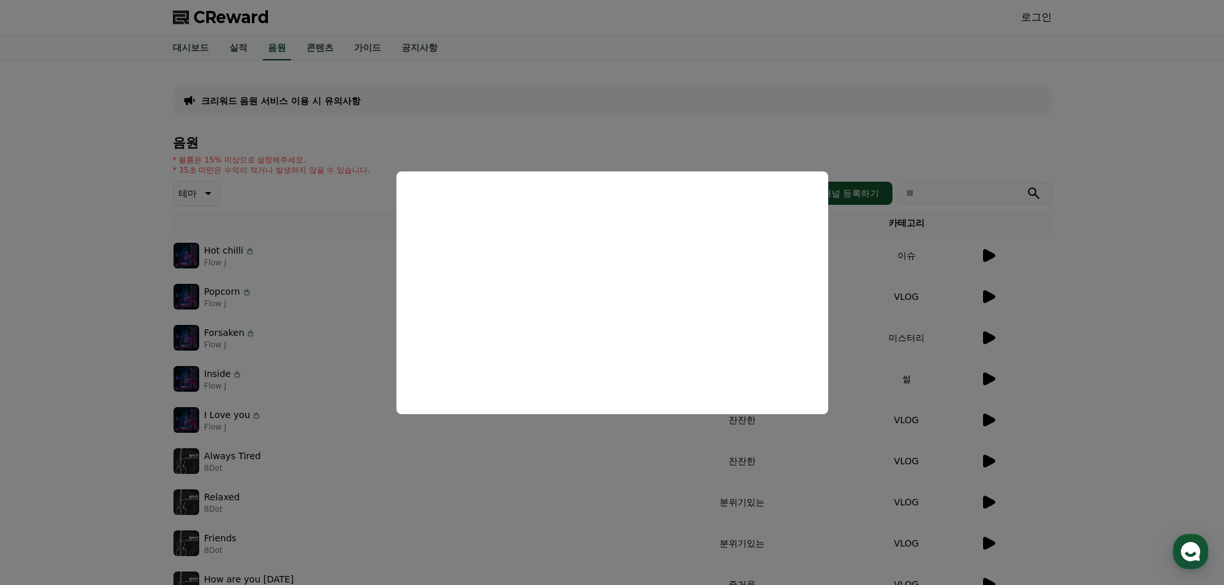
click at [92, 371] on button "close modal" at bounding box center [612, 292] width 1224 height 585
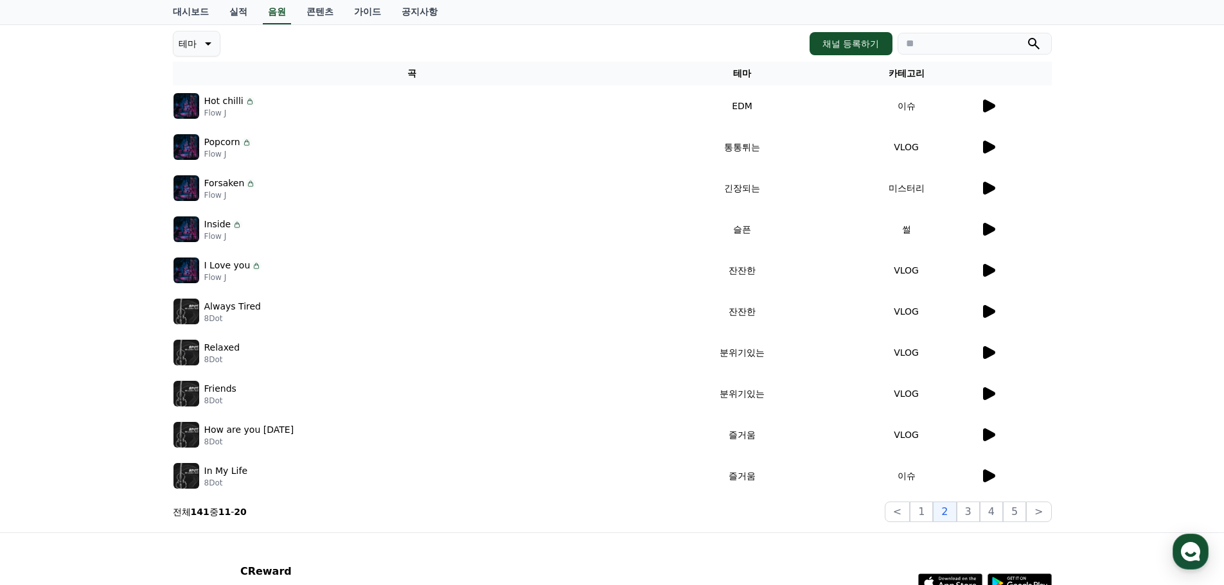
scroll to position [0, 0]
